Goal: Task Accomplishment & Management: Complete application form

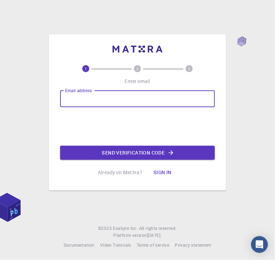
type input "[EMAIL_ADDRESS][DOMAIN_NAME]"
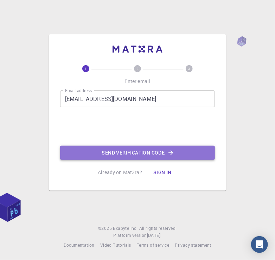
click at [130, 156] on button "Send verification code" at bounding box center [137, 153] width 154 height 14
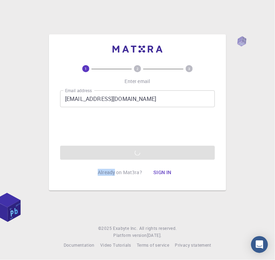
click at [130, 156] on div "Email address [EMAIL_ADDRESS][DOMAIN_NAME] Email address 0cAFcWeA4mRSTGS-Q-gtOp…" at bounding box center [137, 126] width 154 height 70
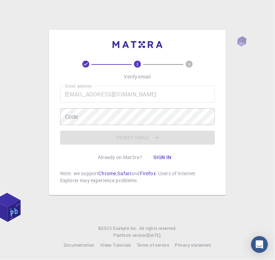
click at [169, 78] on div "2 3 Verify email Email address danindihmt.21@uom.lk Email address Code Code Ver…" at bounding box center [137, 123] width 154 height 124
click at [211, 203] on div "2 3 Verify email Email address danindihmt.21@uom.lk Email address Code Code Ver…" at bounding box center [137, 130] width 275 height 260
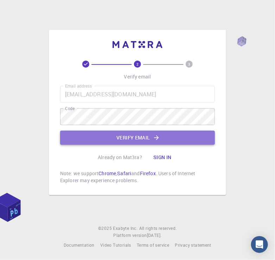
click at [118, 137] on button "Verify email" at bounding box center [137, 138] width 154 height 14
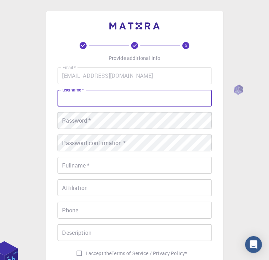
click at [117, 102] on input "username   *" at bounding box center [135, 98] width 154 height 17
type input "s"
type input "danindi99"
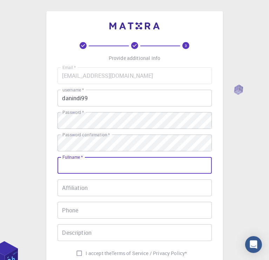
click at [122, 166] on input "Fullname   *" at bounding box center [135, 165] width 154 height 17
type input "[PERSON_NAME]"
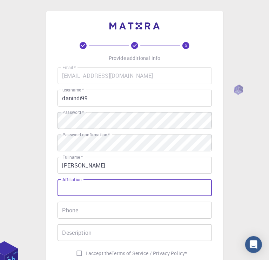
click at [103, 185] on input "Affiliation" at bounding box center [135, 188] width 154 height 17
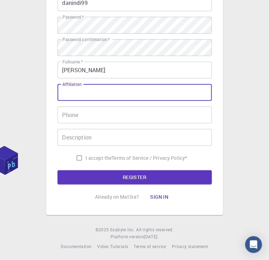
scroll to position [97, 0]
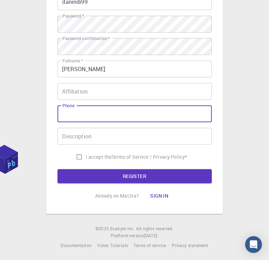
click at [111, 113] on input "Phone" at bounding box center [135, 114] width 154 height 17
click at [108, 136] on input "Description" at bounding box center [135, 136] width 154 height 17
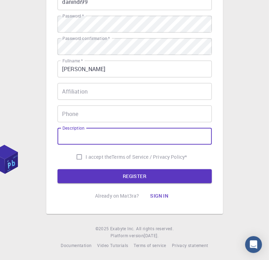
scroll to position [88, 0]
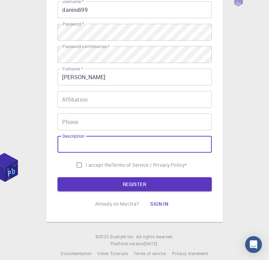
click at [79, 165] on input "I accept the Terms of Service / Privacy Policy *" at bounding box center [79, 165] width 13 height 13
checkbox input "true"
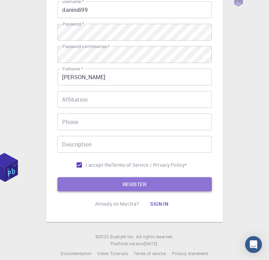
click at [92, 183] on button "REGISTER" at bounding box center [135, 185] width 154 height 14
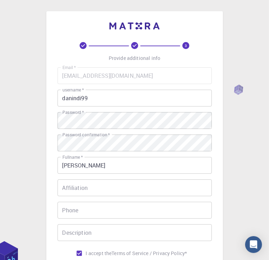
scroll to position [97, 0]
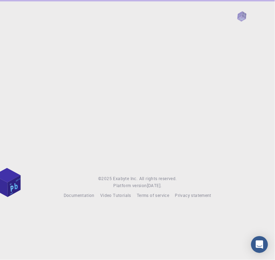
drag, startPoint x: 117, startPoint y: 164, endPoint x: 118, endPoint y: 172, distance: 8.2
click at [118, 172] on div "© 2025 Exabyte Inc. All rights reserved. Platform version [DATE] . Documentatio…" at bounding box center [137, 105] width 275 height 211
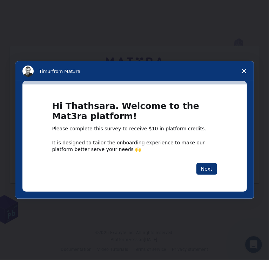
click at [243, 74] on span "Close survey" at bounding box center [245, 71] width 20 height 20
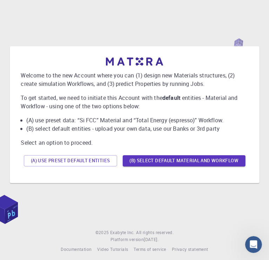
scroll to position [4, 0]
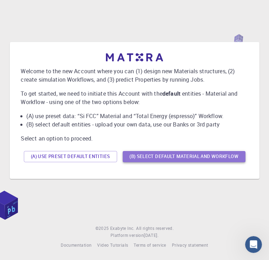
click at [139, 151] on button "(B) Select default material and workflow" at bounding box center [184, 156] width 123 height 11
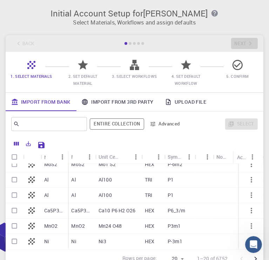
scroll to position [60, 0]
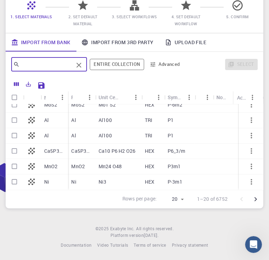
click at [56, 66] on input "text" at bounding box center [47, 65] width 54 height 10
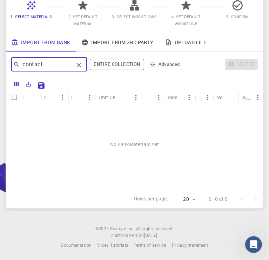
scroll to position [0, 0]
type input "contact angle"
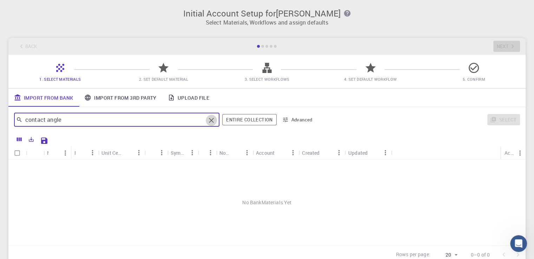
click at [209, 121] on icon "Clear" at bounding box center [211, 120] width 8 height 8
click at [138, 122] on input "text" at bounding box center [113, 120] width 183 height 10
type input "w"
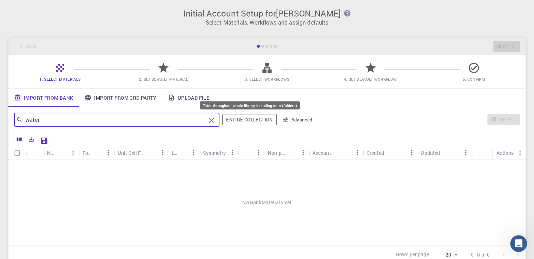
type input "water"
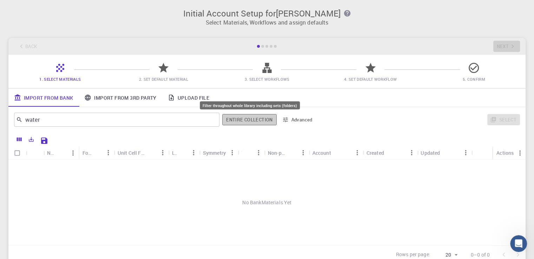
click at [241, 125] on button "Entire collection" at bounding box center [249, 119] width 54 height 11
click at [241, 125] on button "Entire collection" at bounding box center [249, 119] width 53 height 11
click at [241, 120] on button "Entire collection" at bounding box center [249, 119] width 54 height 11
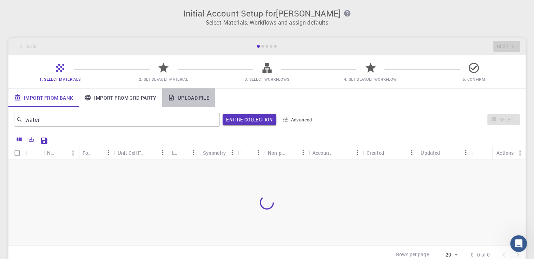
click at [183, 96] on link "Upload File" at bounding box center [188, 97] width 53 height 18
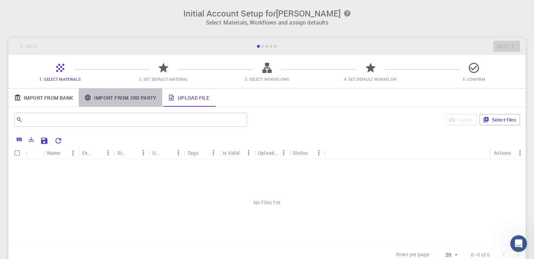
click at [134, 96] on link "Import From 3rd Party" at bounding box center [120, 97] width 83 height 18
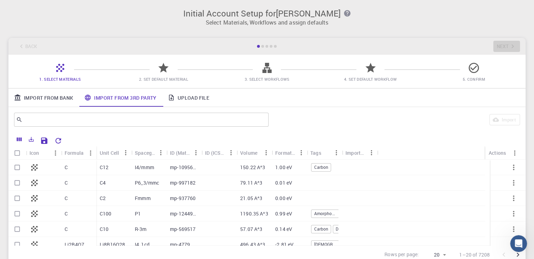
click at [274, 43] on div "Back Next" at bounding box center [266, 46] width 517 height 17
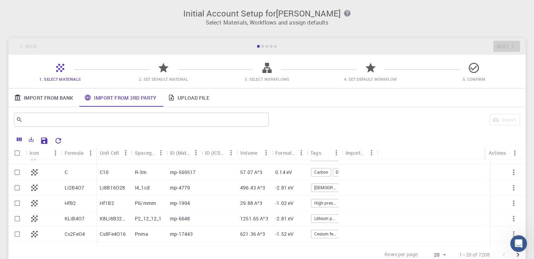
scroll to position [57, 0]
